Goal: Task Accomplishment & Management: Manage account settings

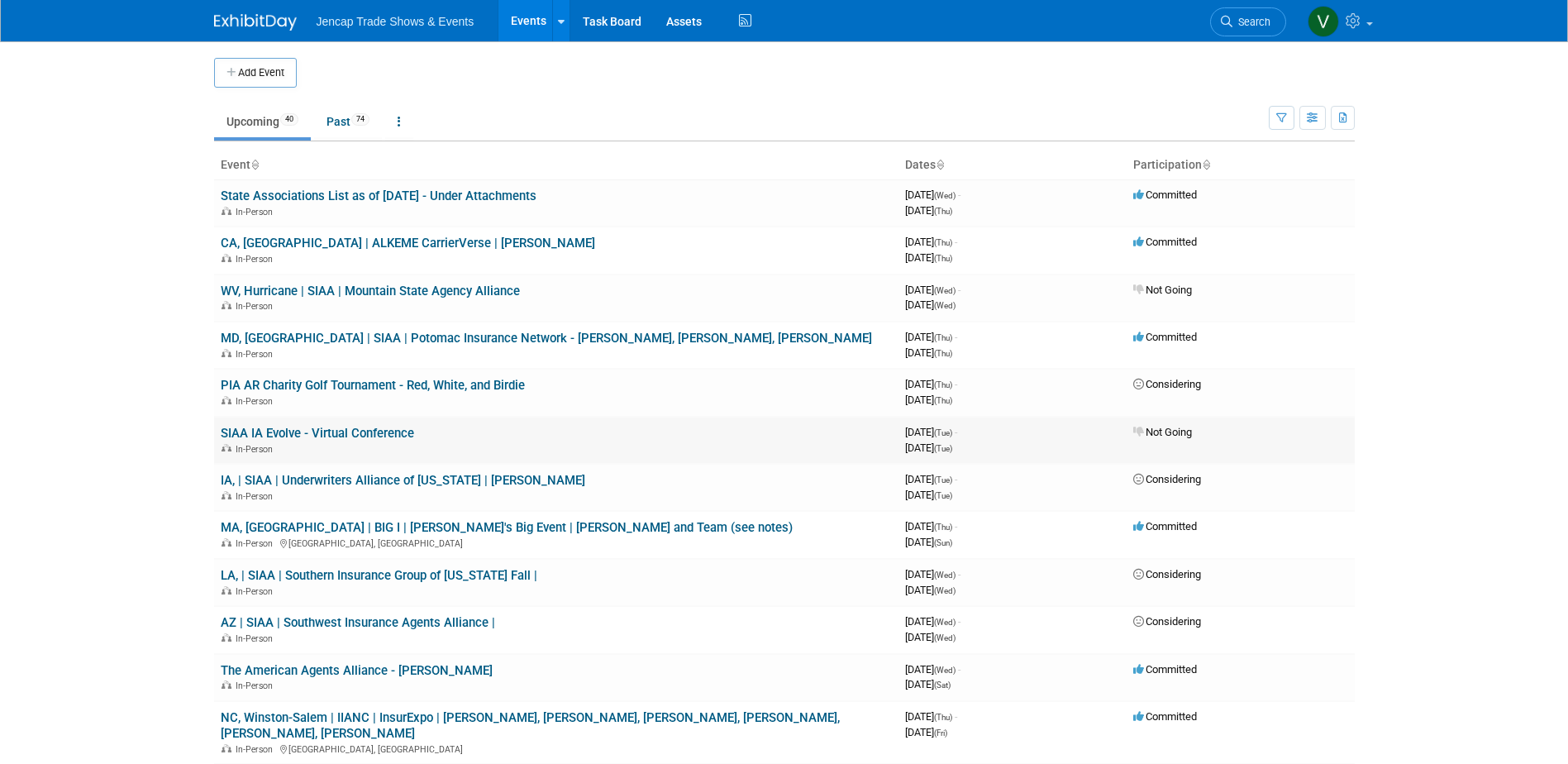
click at [599, 419] on td "SIAA IA Evolve - Virtual Conference In-Person" at bounding box center [557, 440] width 685 height 47
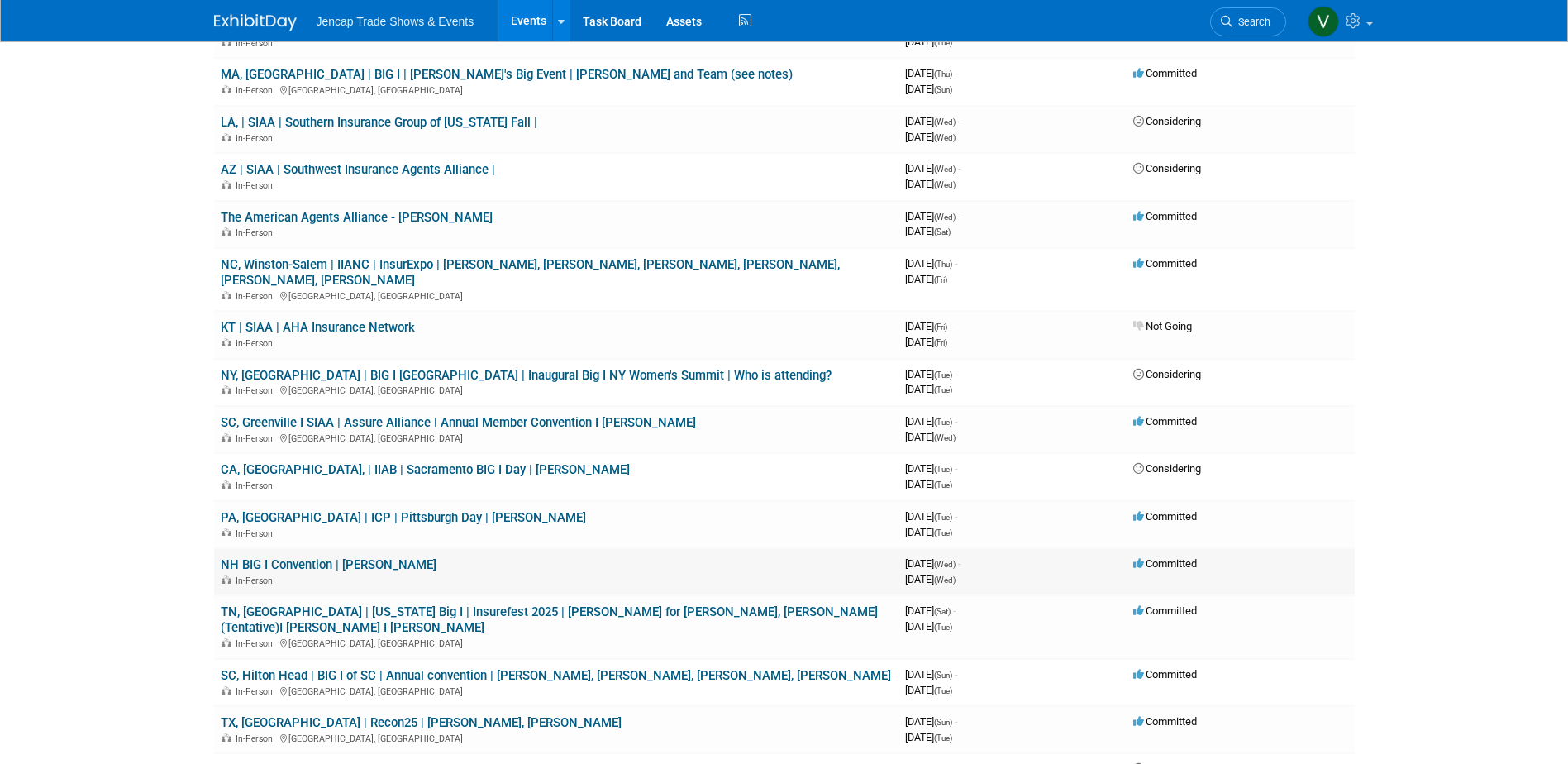
scroll to position [579, 0]
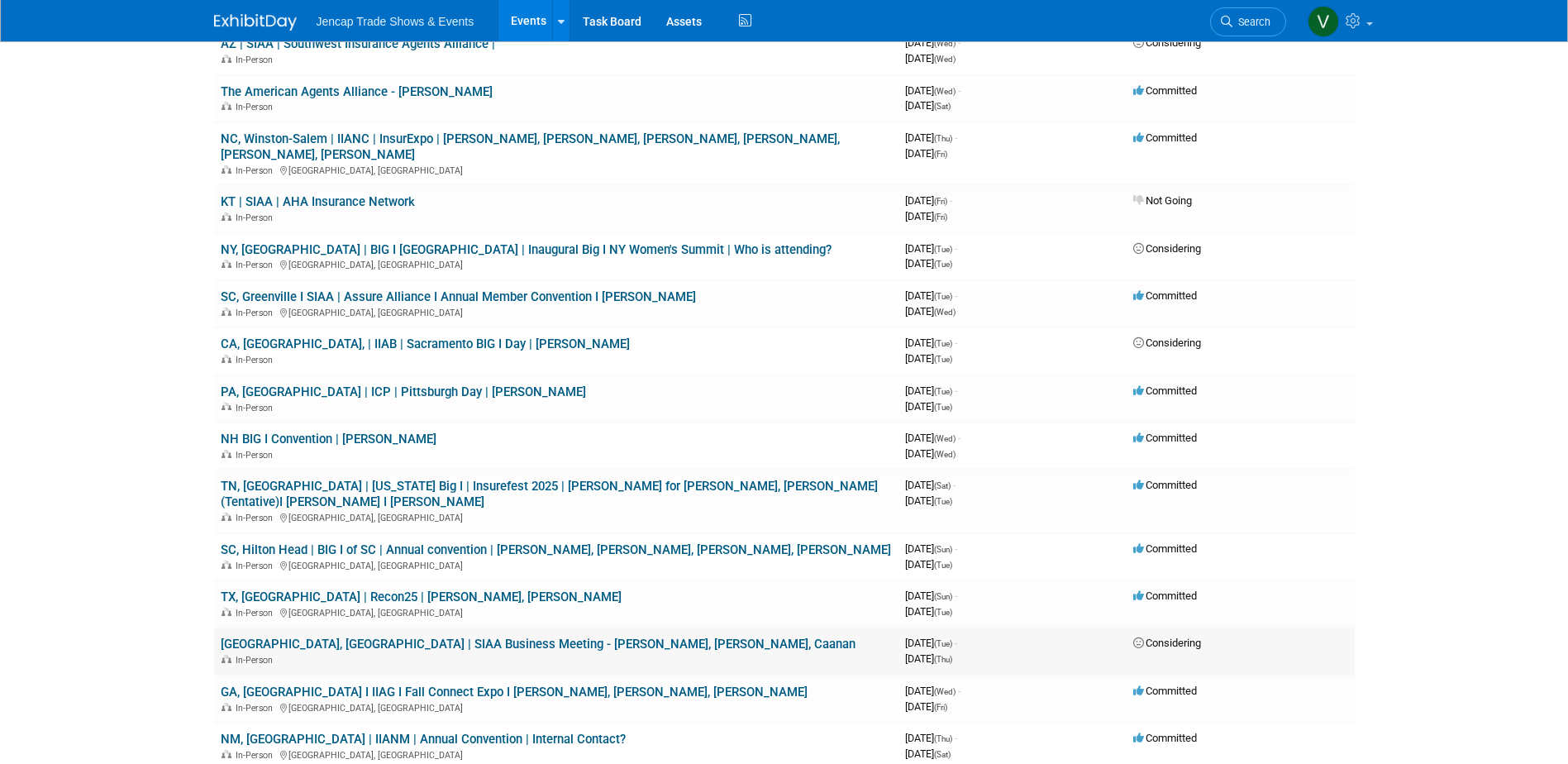
click at [572, 637] on link "[GEOGRAPHIC_DATA], [GEOGRAPHIC_DATA] | SIAA Business Meeting - [PERSON_NAME], […" at bounding box center [537, 644] width 635 height 15
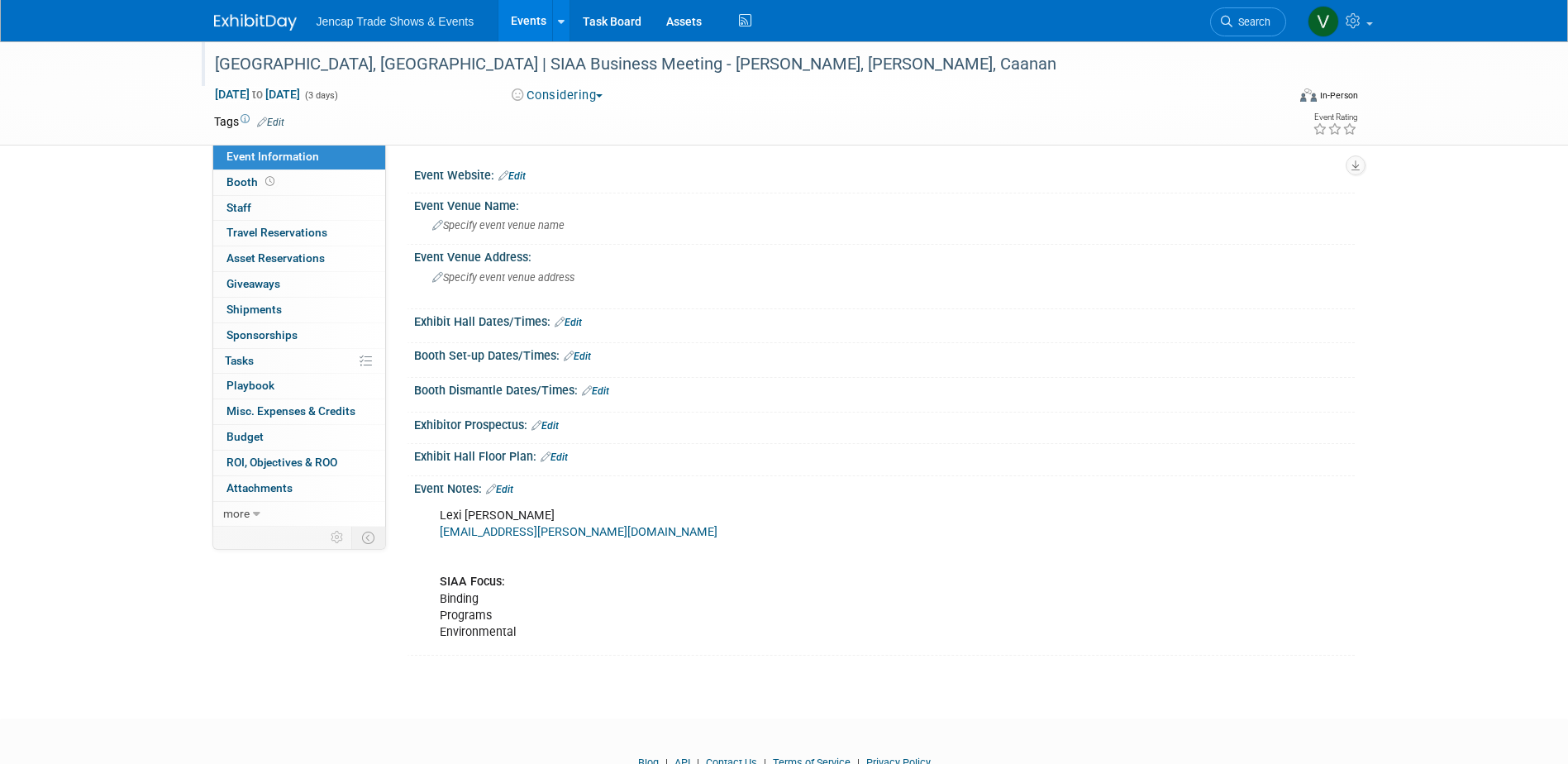
click at [748, 66] on div "[GEOGRAPHIC_DATA], [GEOGRAPHIC_DATA] | SIAA Business Meeting - [PERSON_NAME], […" at bounding box center [735, 64] width 1052 height 30
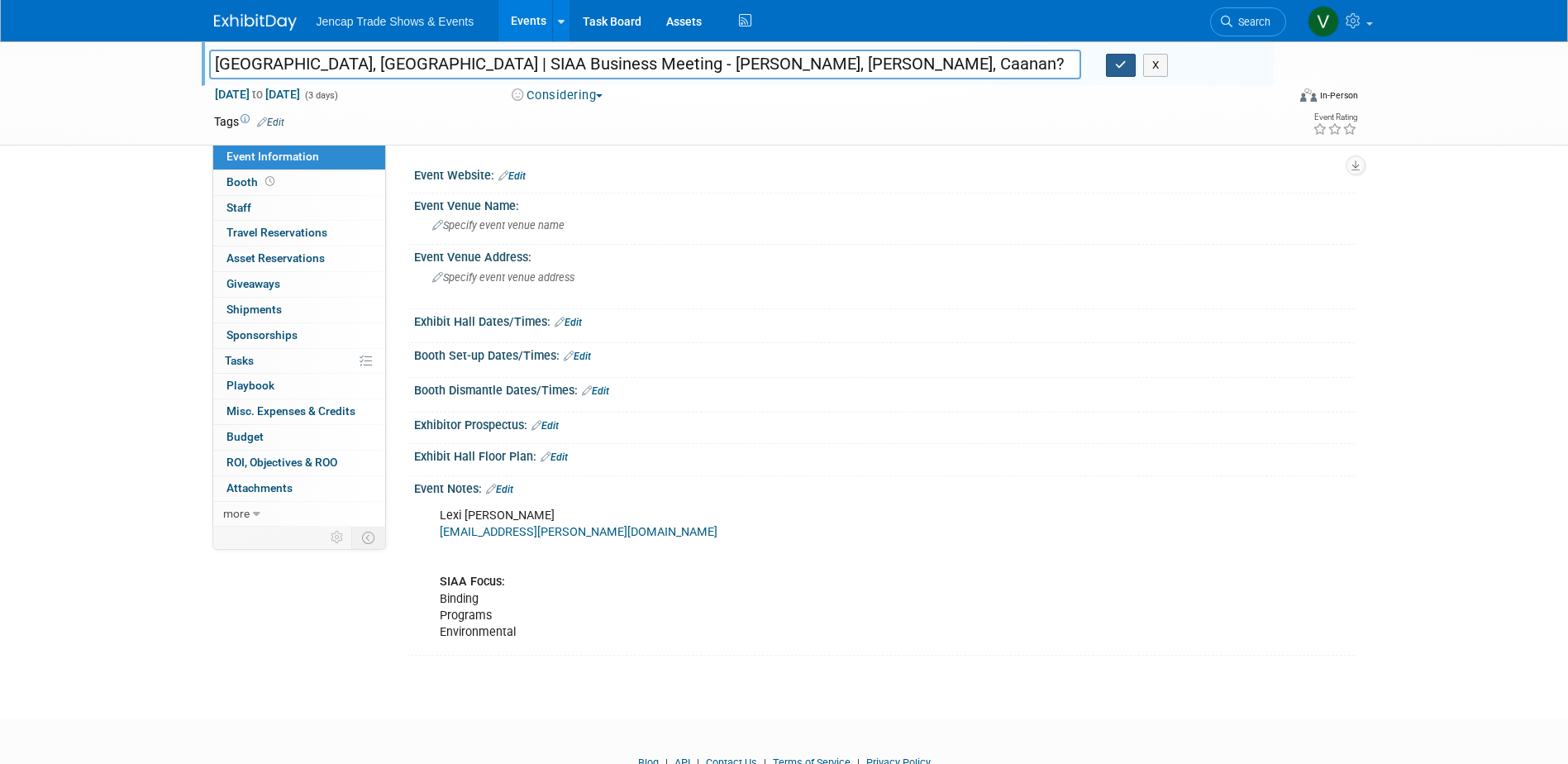
type input "Boston, MA | SIAA Business Meeting - Kate Alben, Phil McGinnis, Caanan?"
click at [1132, 67] on button "button" at bounding box center [1121, 65] width 30 height 23
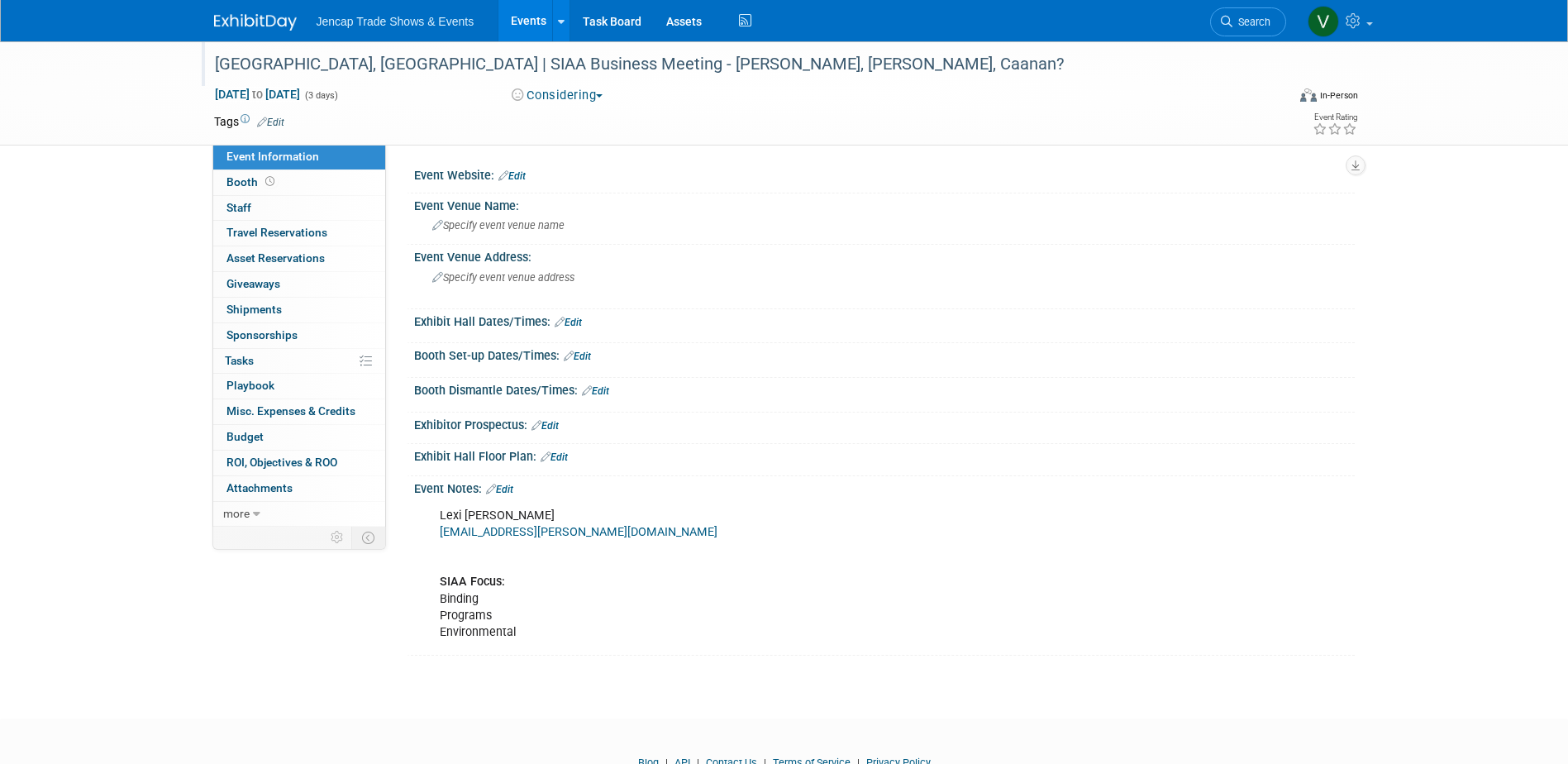
click at [523, 19] on link "Events" at bounding box center [529, 20] width 61 height 41
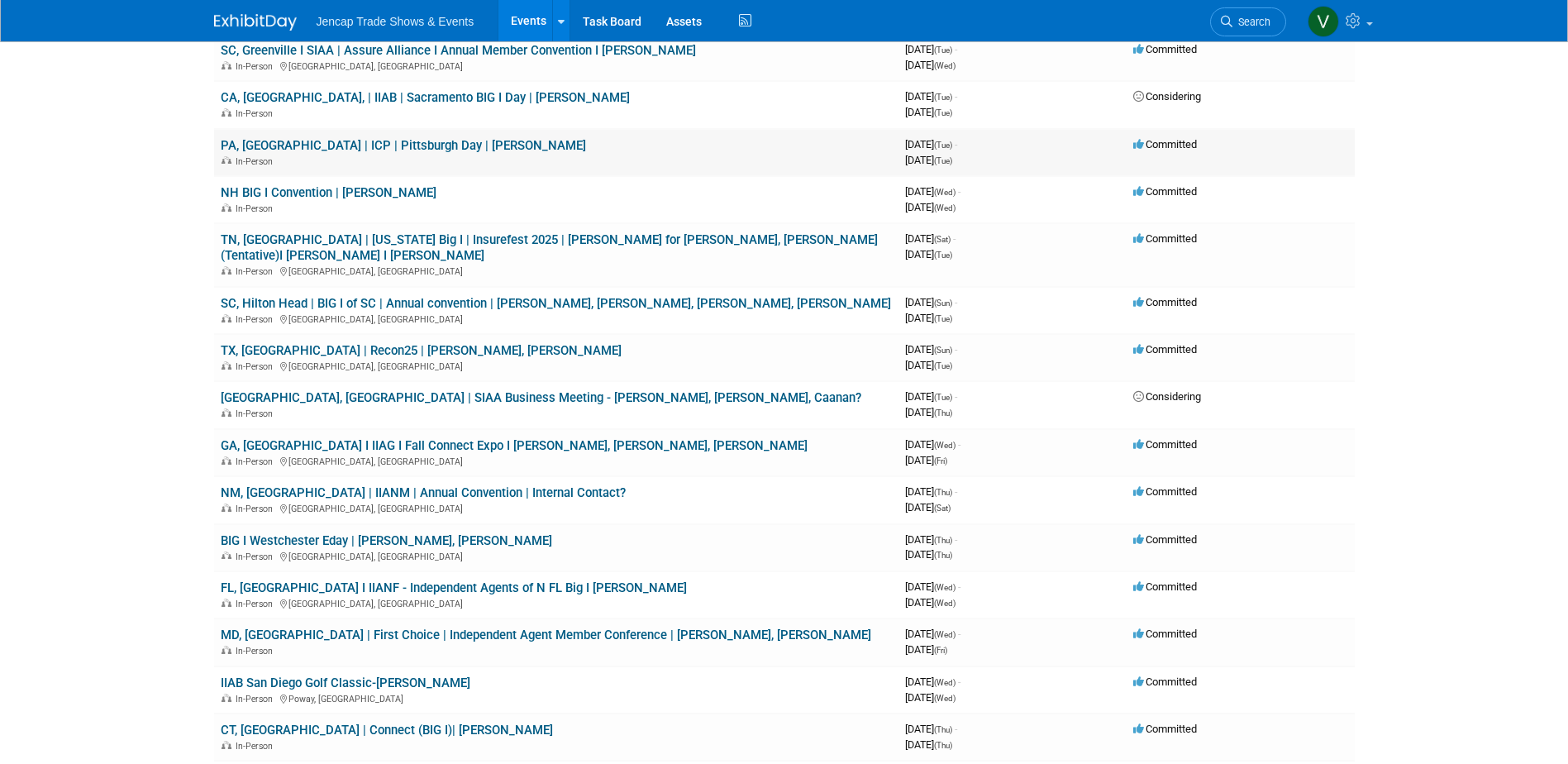
scroll to position [826, 0]
click at [574, 388] on link "Boston, MA | SIAA Business Meeting - Kate Alben, Phil McGinnis, Caanan?" at bounding box center [541, 395] width 641 height 15
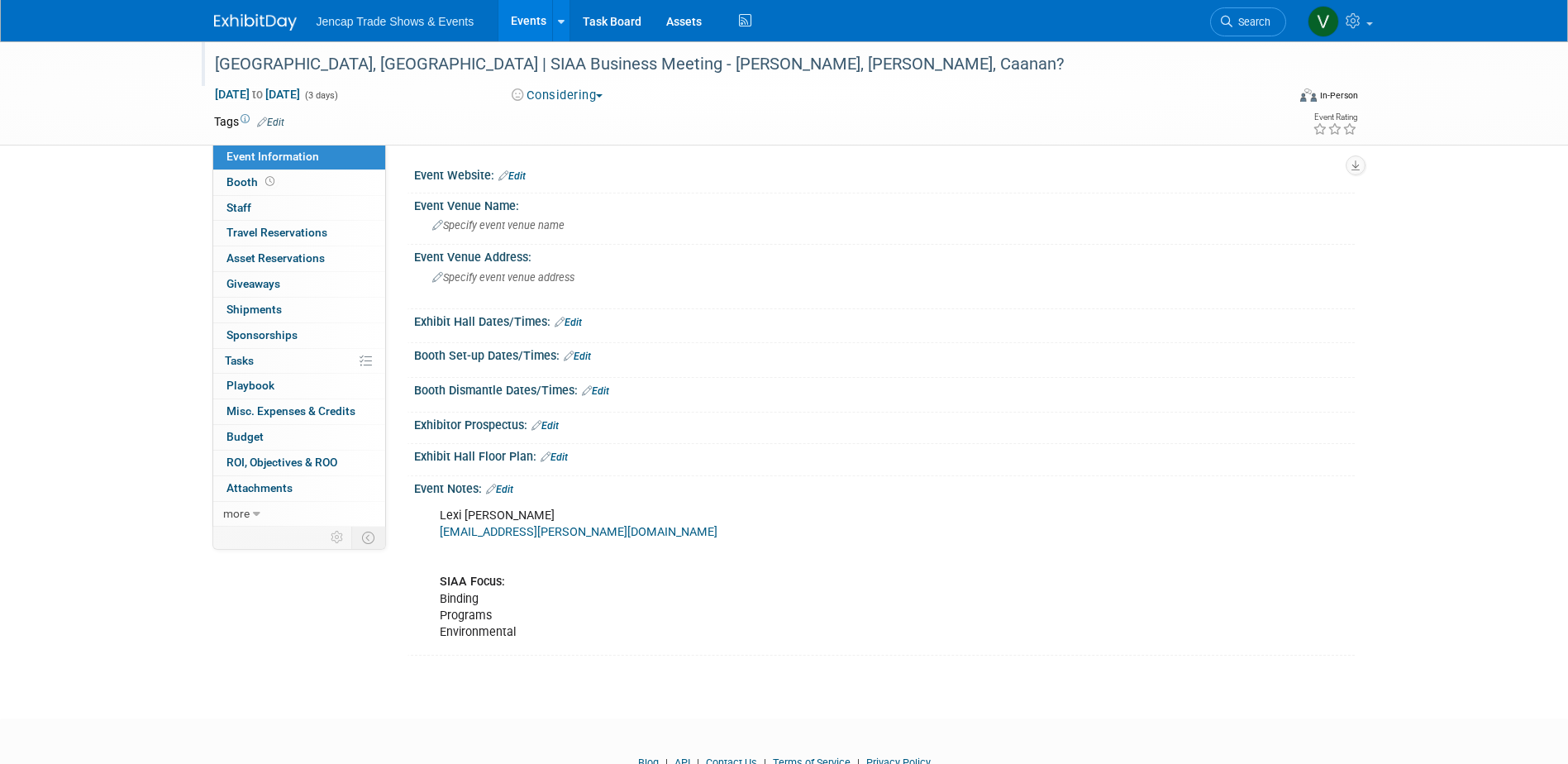
click at [751, 68] on div "Boston, MA | SIAA Business Meeting - Kate Alben, Phil McGinnis, Caanan?" at bounding box center [735, 64] width 1052 height 30
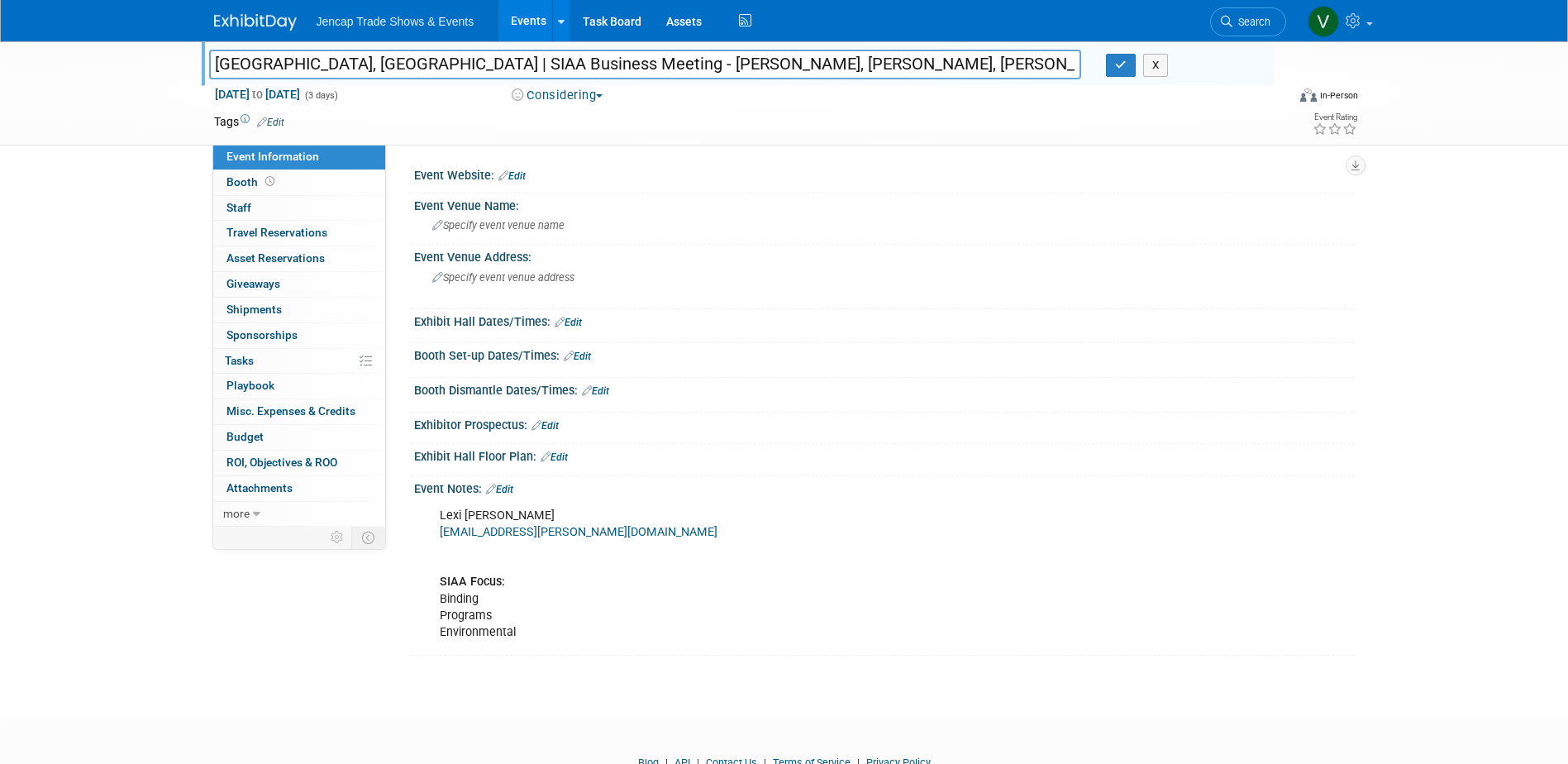
click at [874, 58] on input "Boston, MA | SIAA Business Meeting - Kate Alben, Phil McGinnis, Caanan or Mae T…" at bounding box center [645, 63] width 873 height 29
paste input "Maydelis Torres <maydelis.torres@jencapgroup.com>"
type input "[GEOGRAPHIC_DATA], [GEOGRAPHIC_DATA] | SIAA Business Meeting - [PERSON_NAME], […"
click at [1111, 65] on button "button" at bounding box center [1121, 65] width 30 height 23
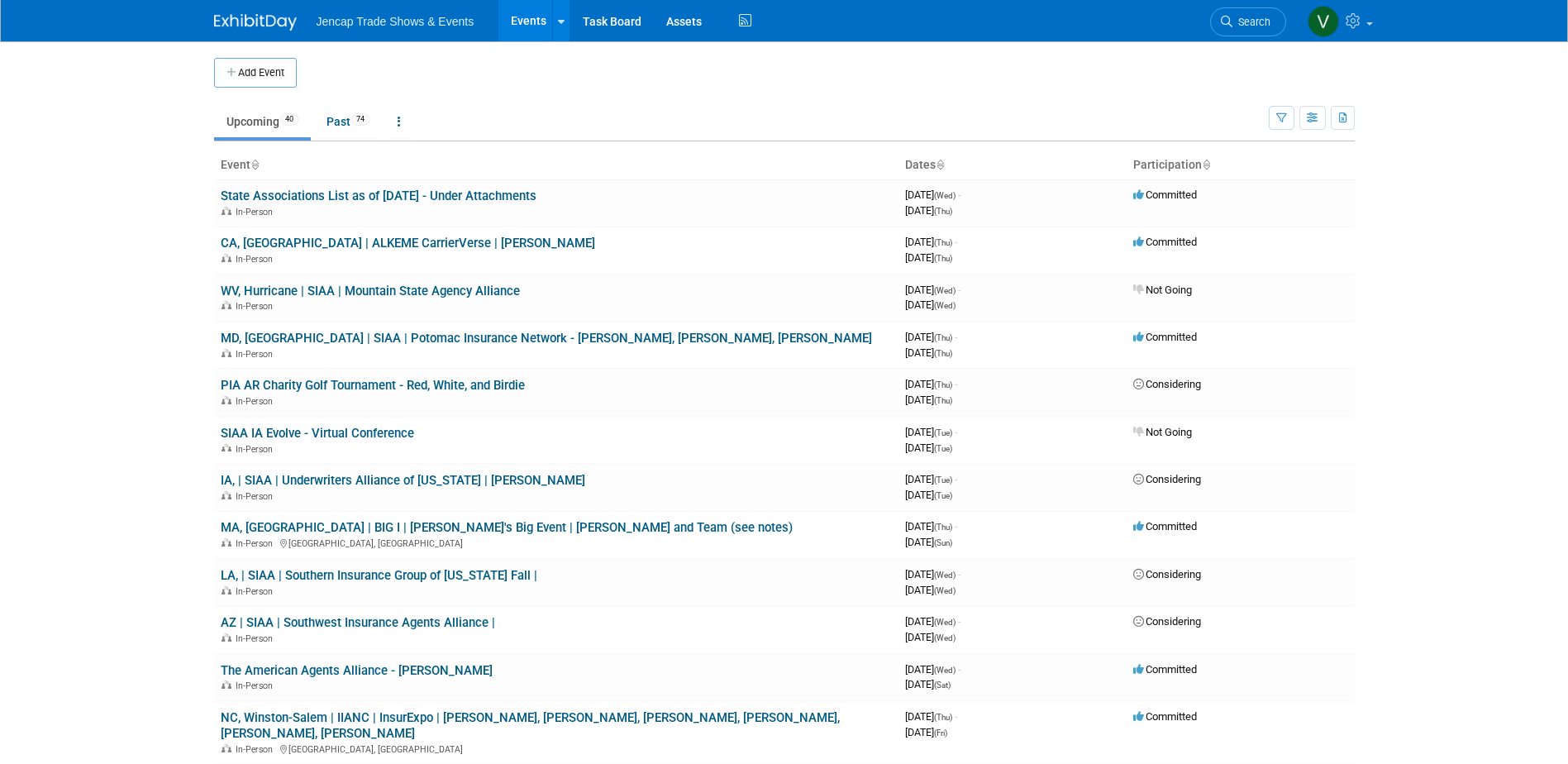
click at [263, 11] on link at bounding box center [265, 13] width 103 height 13
